Goal: Task Accomplishment & Management: Complete application form

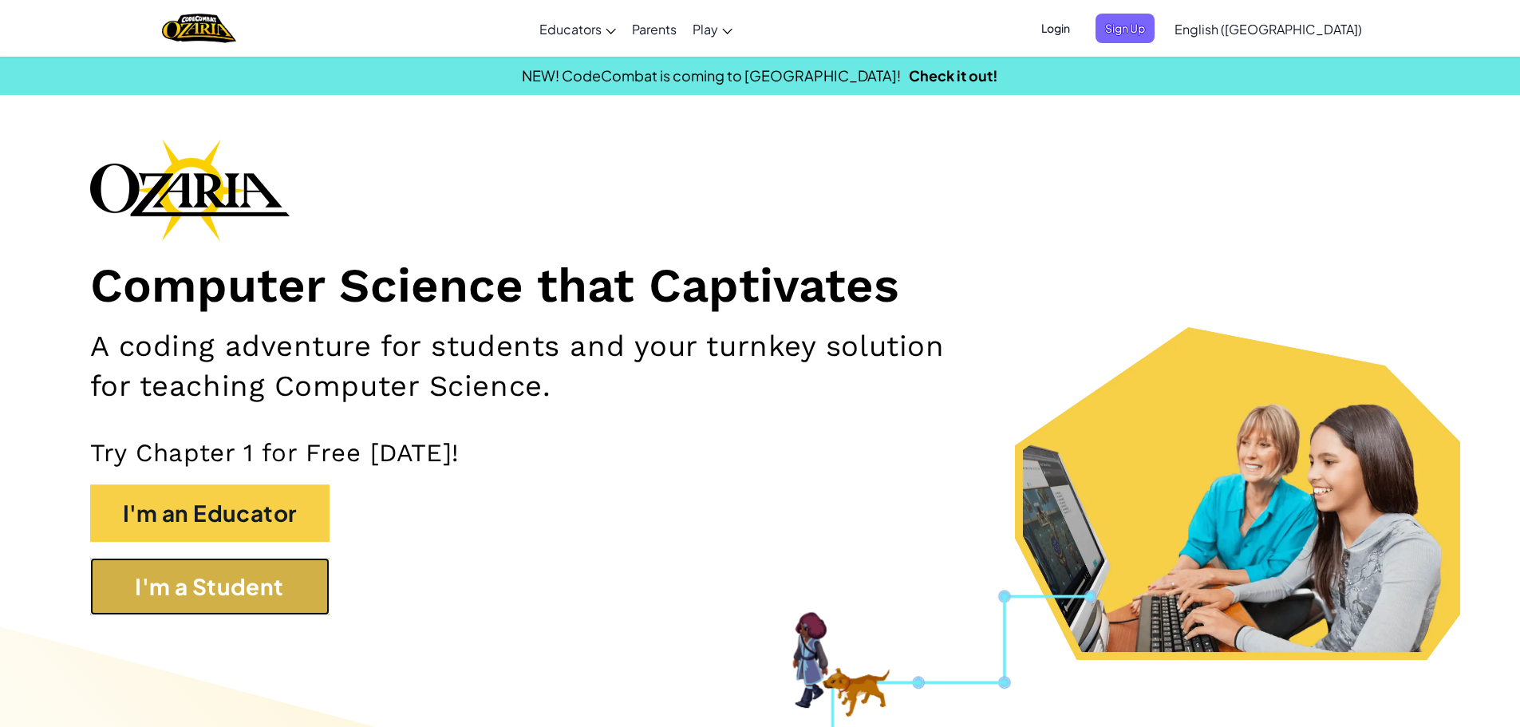
click at [273, 595] on button "I'm a Student" at bounding box center [209, 586] width 239 height 57
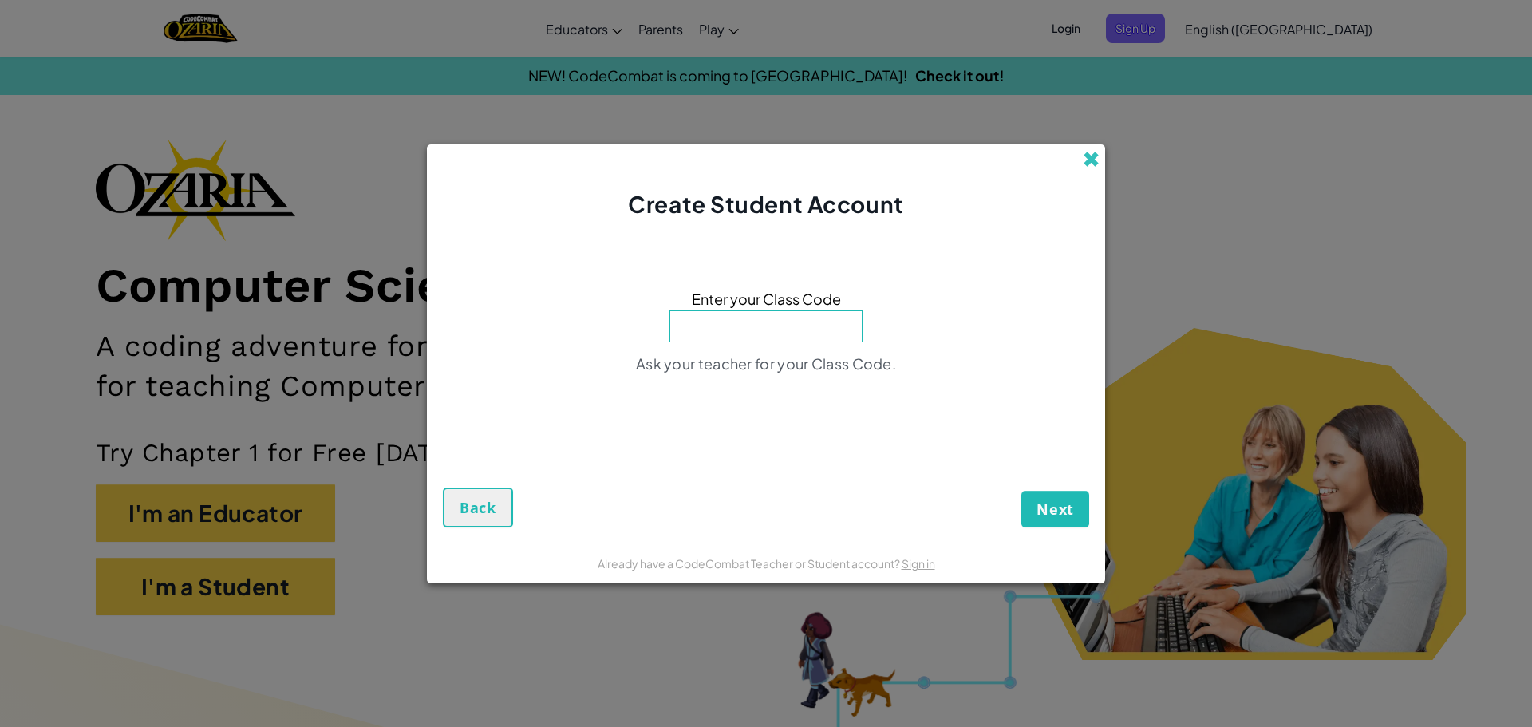
click at [1093, 151] on span at bounding box center [1091, 159] width 17 height 17
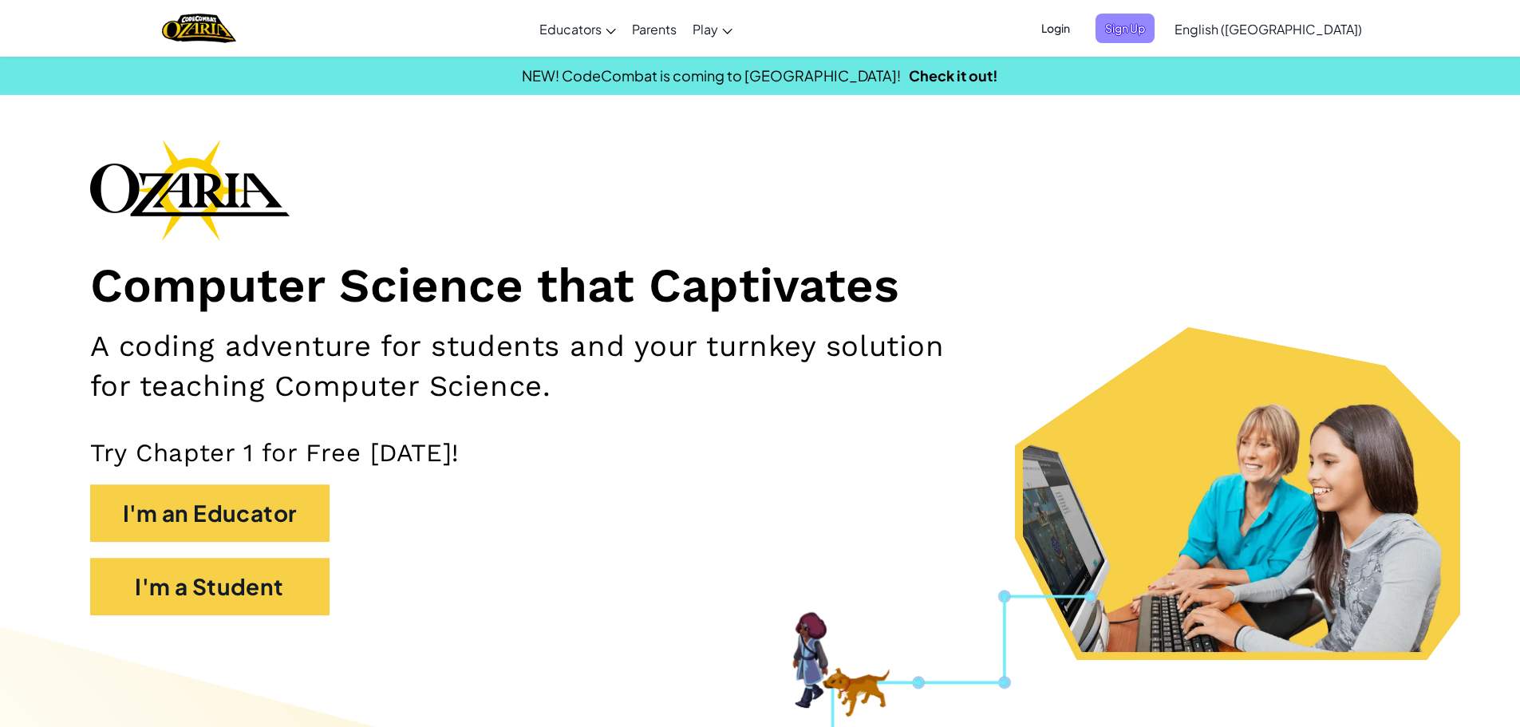
click at [1155, 28] on span "Sign Up" at bounding box center [1125, 29] width 59 height 30
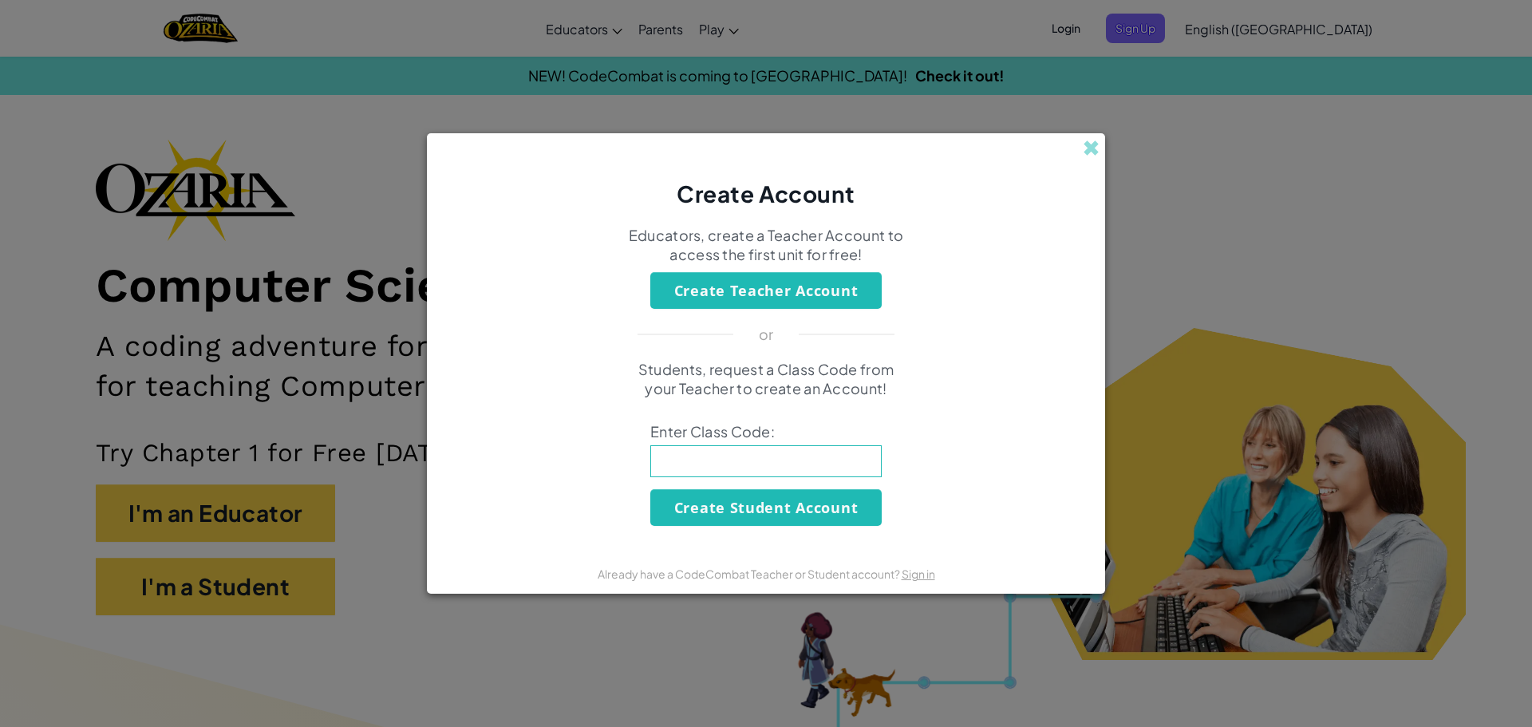
click at [827, 454] on input at bounding box center [765, 461] width 231 height 32
click at [819, 507] on button "Create Student Account" at bounding box center [765, 507] width 231 height 37
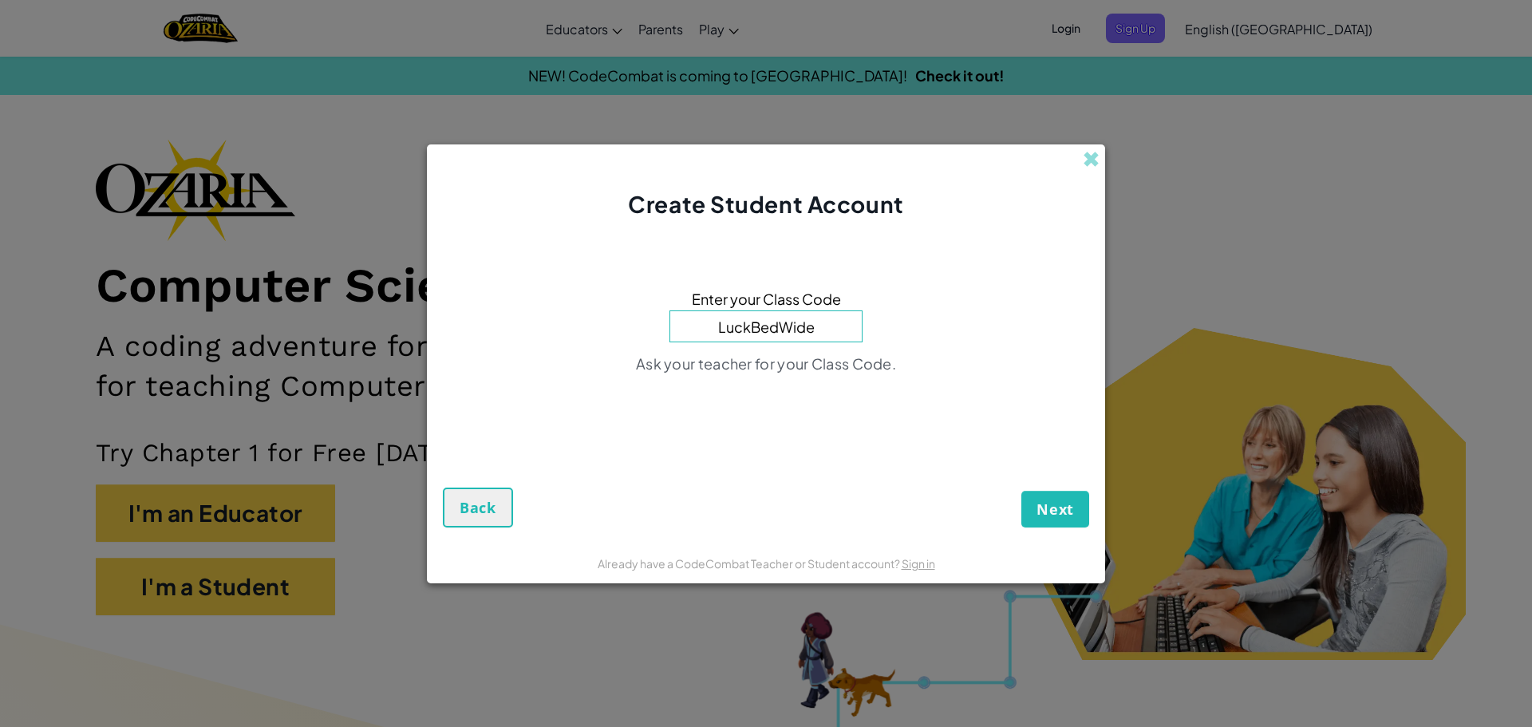
type input "LuckBedWide"
click at [1054, 485] on div "Next Back" at bounding box center [766, 481] width 647 height 91
click at [1061, 513] on span "Next" at bounding box center [1056, 509] width 38 height 19
click at [1022, 515] on button "Next" at bounding box center [1056, 509] width 68 height 37
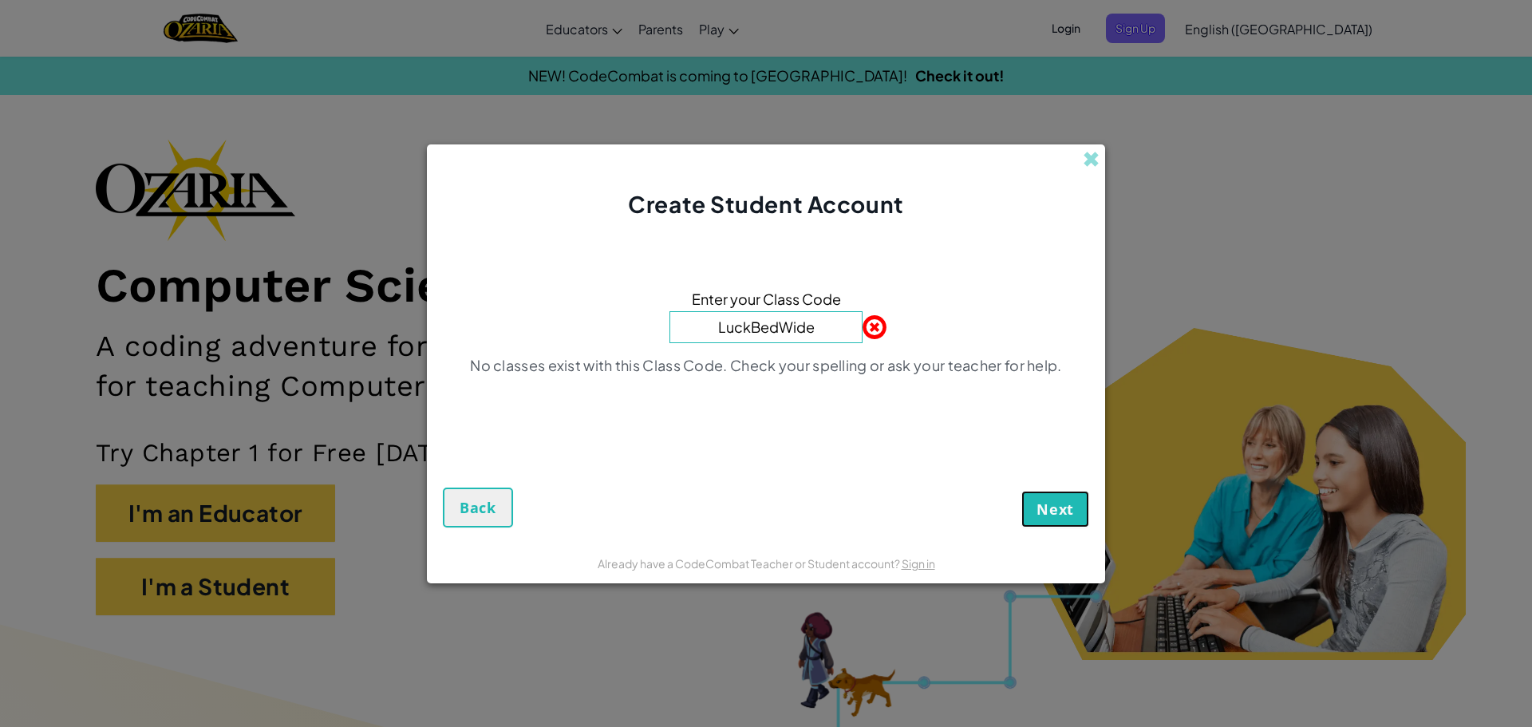
click at [1022, 515] on button "Next" at bounding box center [1056, 509] width 68 height 37
drag, startPoint x: 1039, startPoint y: 449, endPoint x: 1080, endPoint y: 270, distance: 183.4
click at [1039, 438] on div "Next Back" at bounding box center [766, 482] width 647 height 90
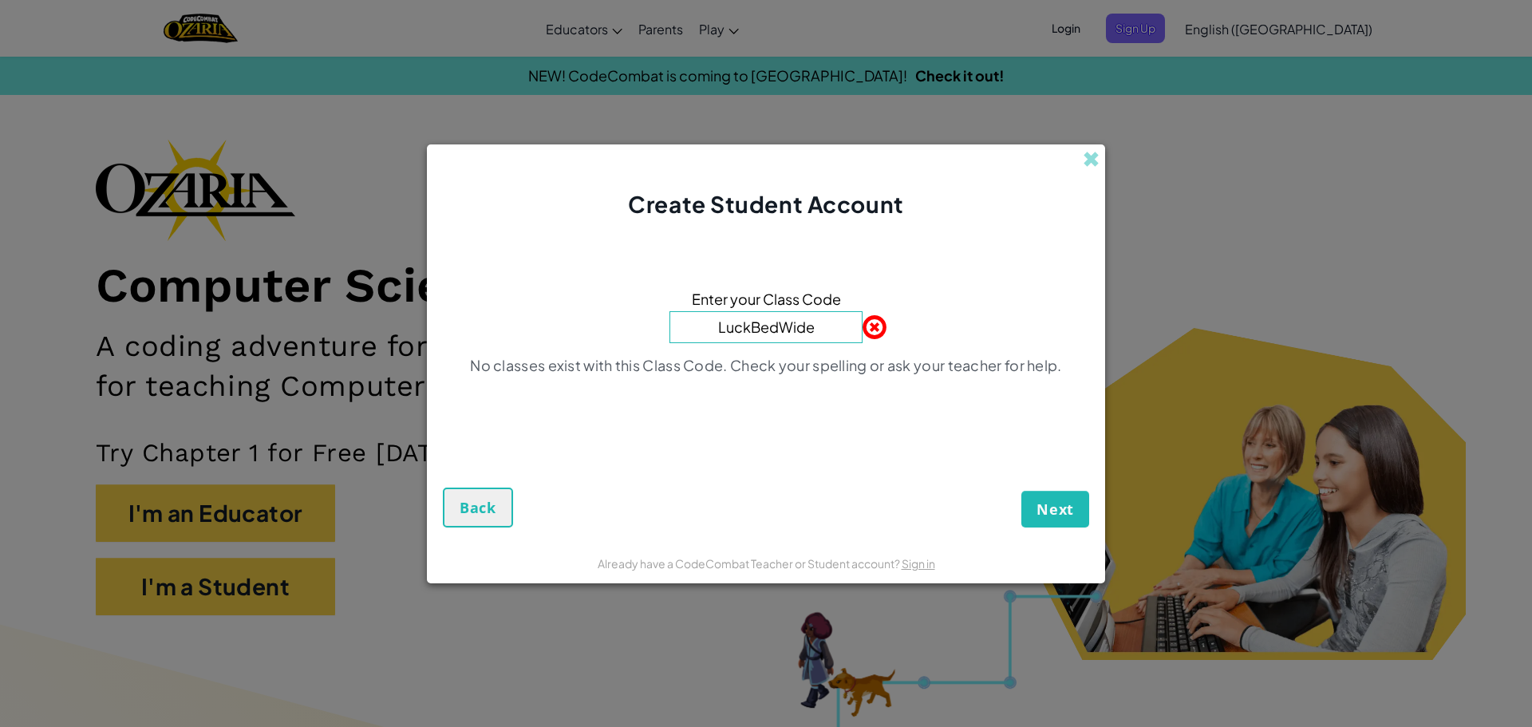
click at [1094, 144] on div "Create Student Account" at bounding box center [766, 182] width 678 height 77
click at [1091, 154] on span at bounding box center [1091, 159] width 17 height 17
